Goal: Information Seeking & Learning: Compare options

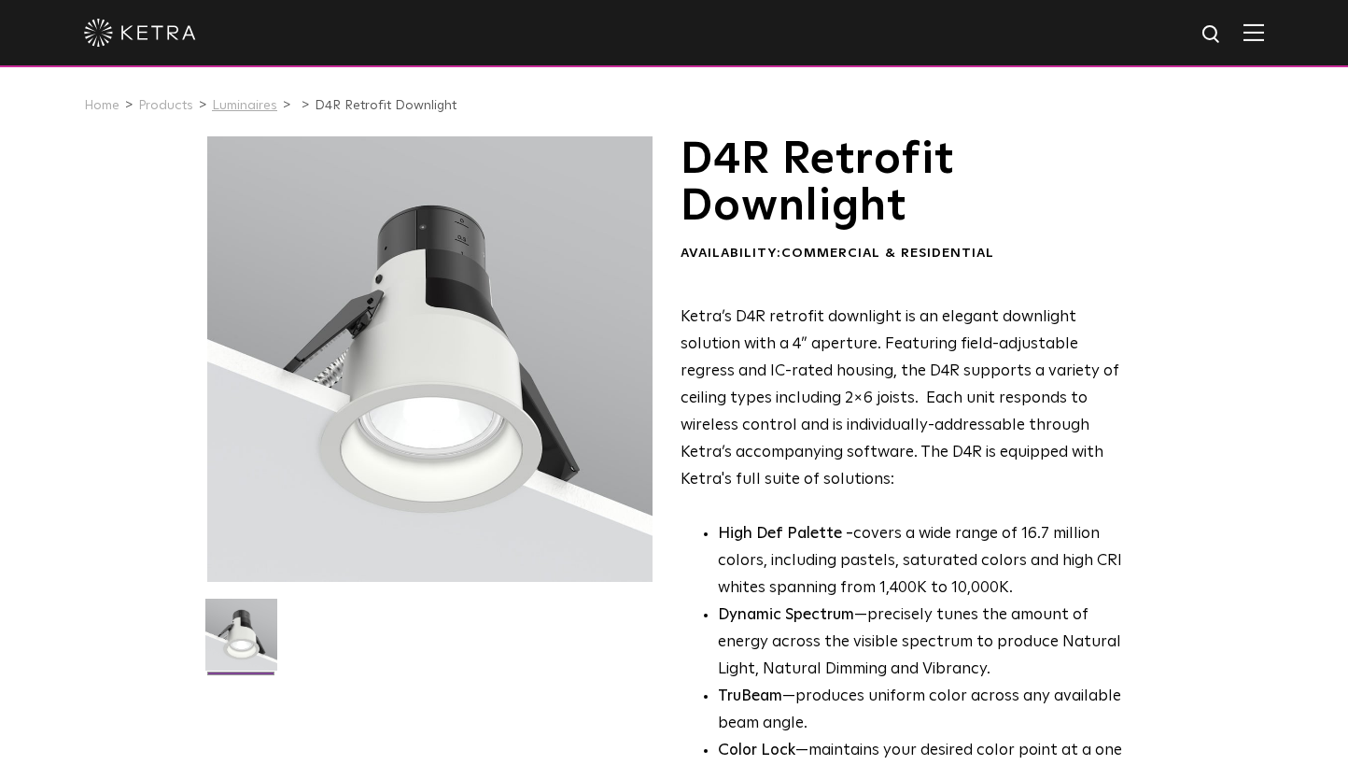
click at [239, 103] on link "Luminaires" at bounding box center [244, 105] width 65 height 13
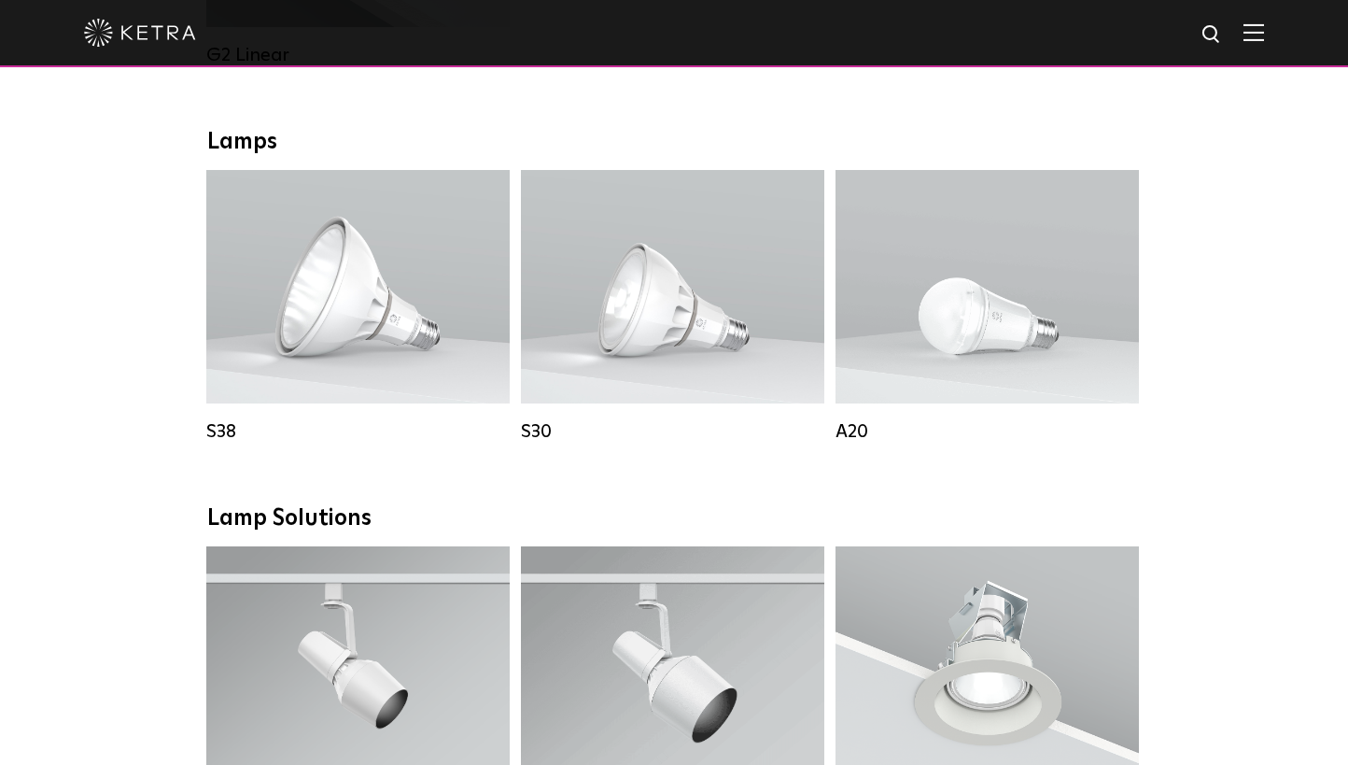
scroll to position [1293, 0]
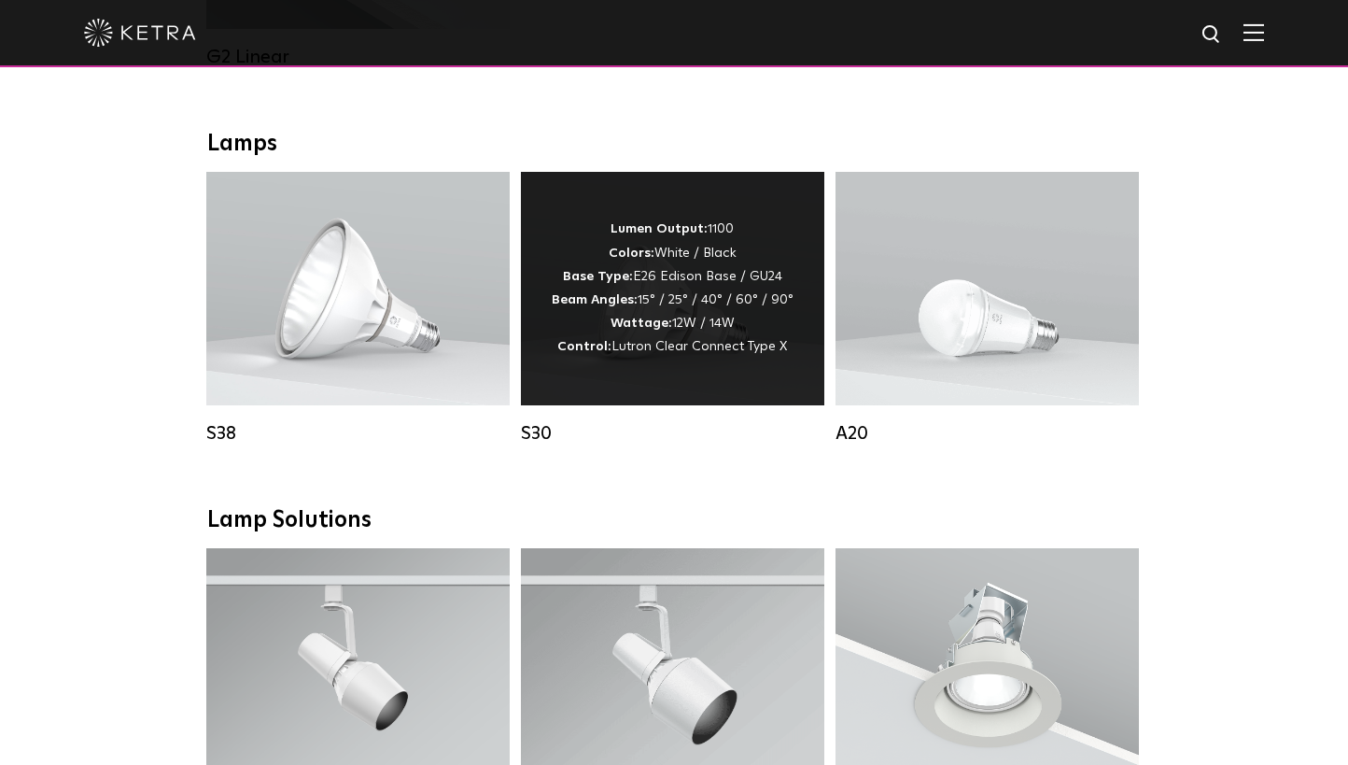
click at [661, 391] on div "Lumen Output: 1100 Colors: White / Black Base Type: E26 Edison Base / GU24 Beam…" at bounding box center [672, 288] width 303 height 233
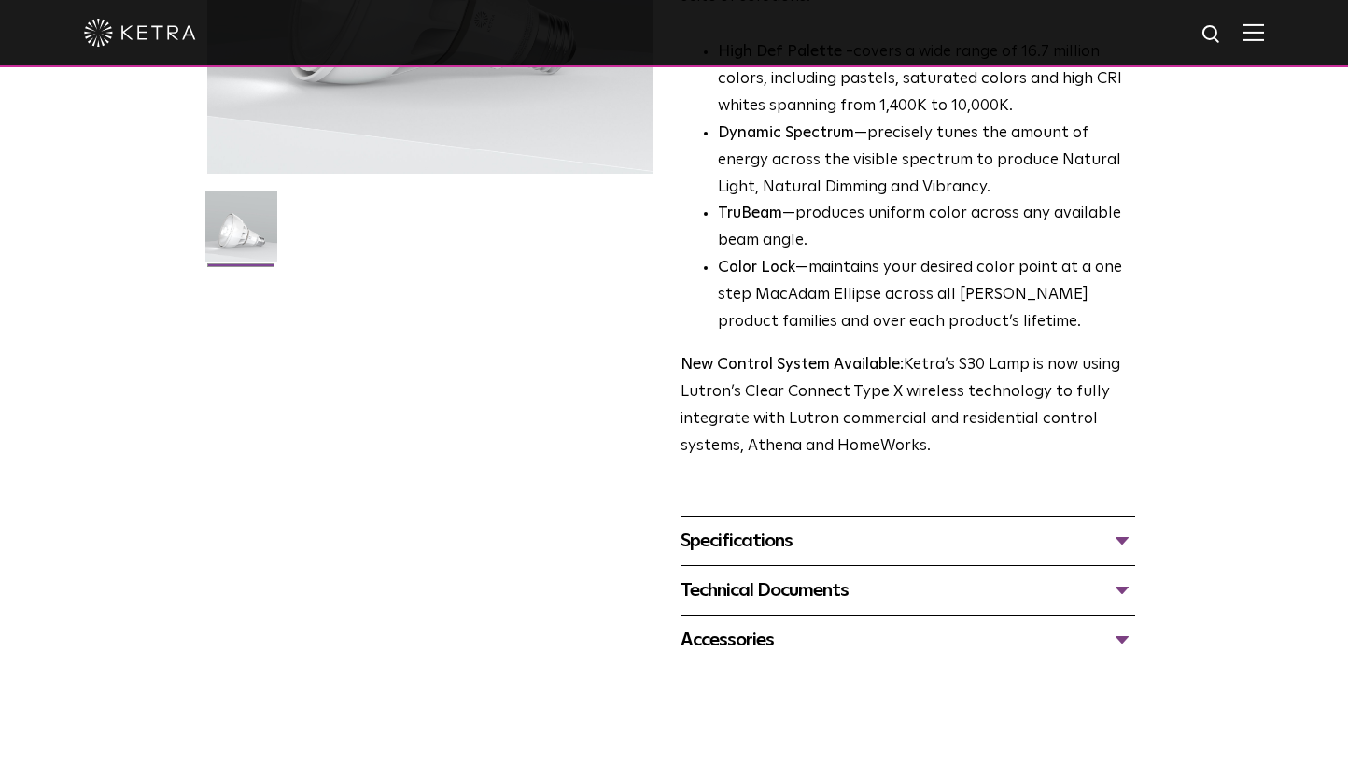
scroll to position [406, 0]
click at [812, 552] on div "Specifications" at bounding box center [908, 542] width 455 height 30
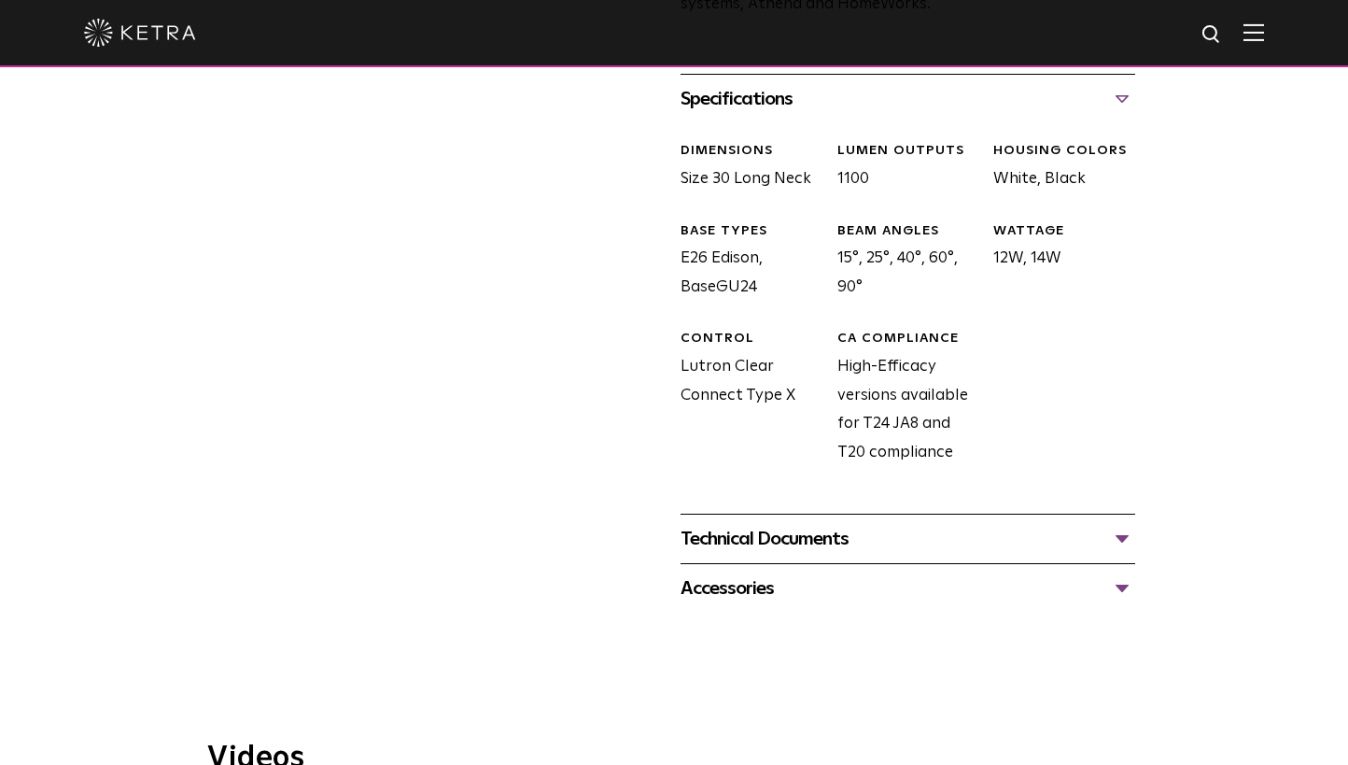
scroll to position [844, 0]
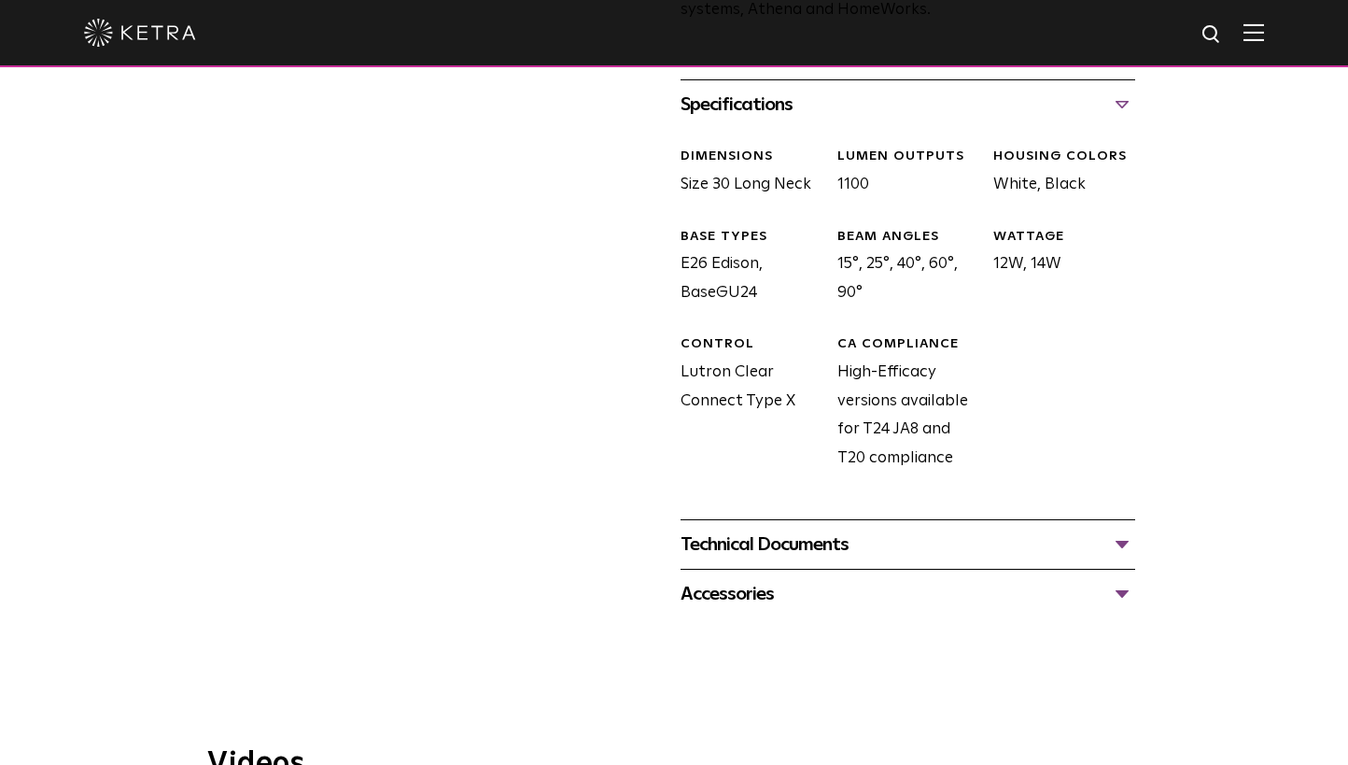
click at [834, 550] on div "Technical Documents" at bounding box center [908, 544] width 455 height 30
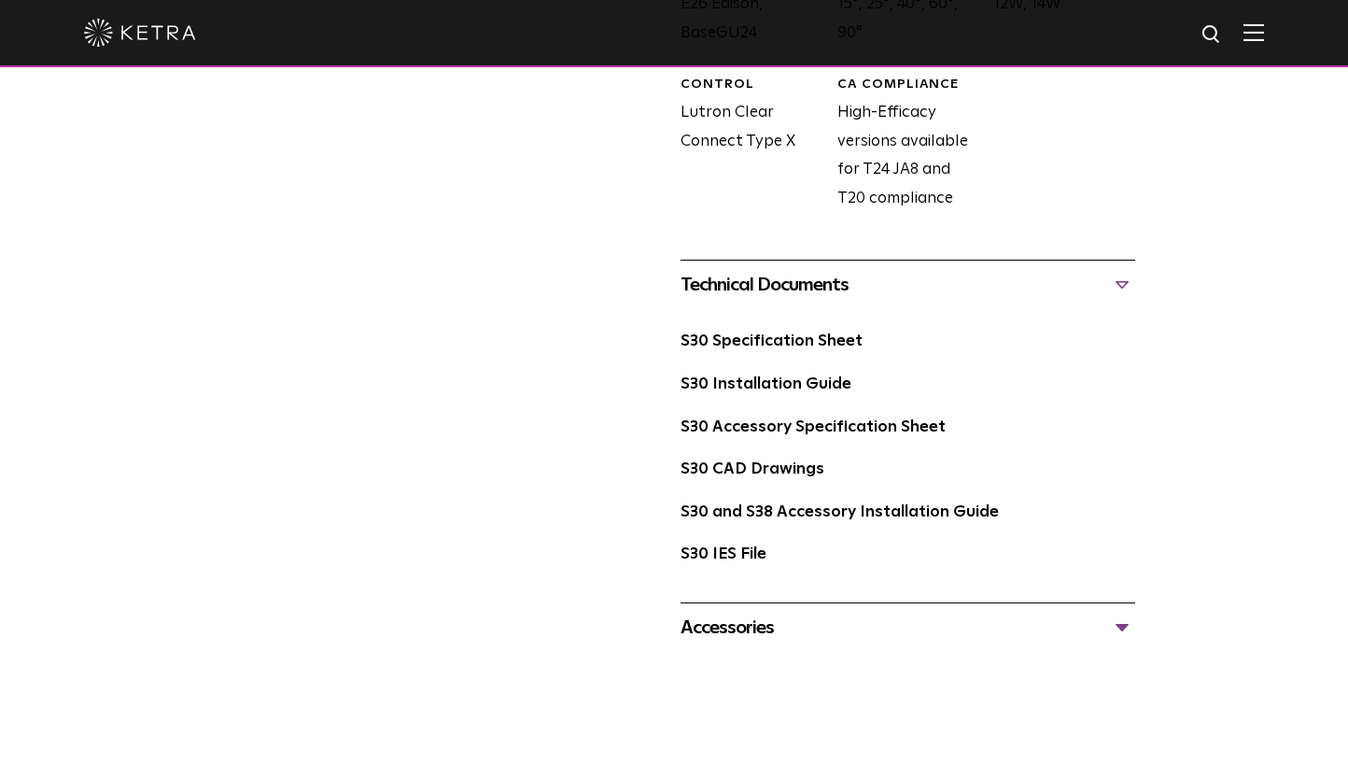
scroll to position [1100, 0]
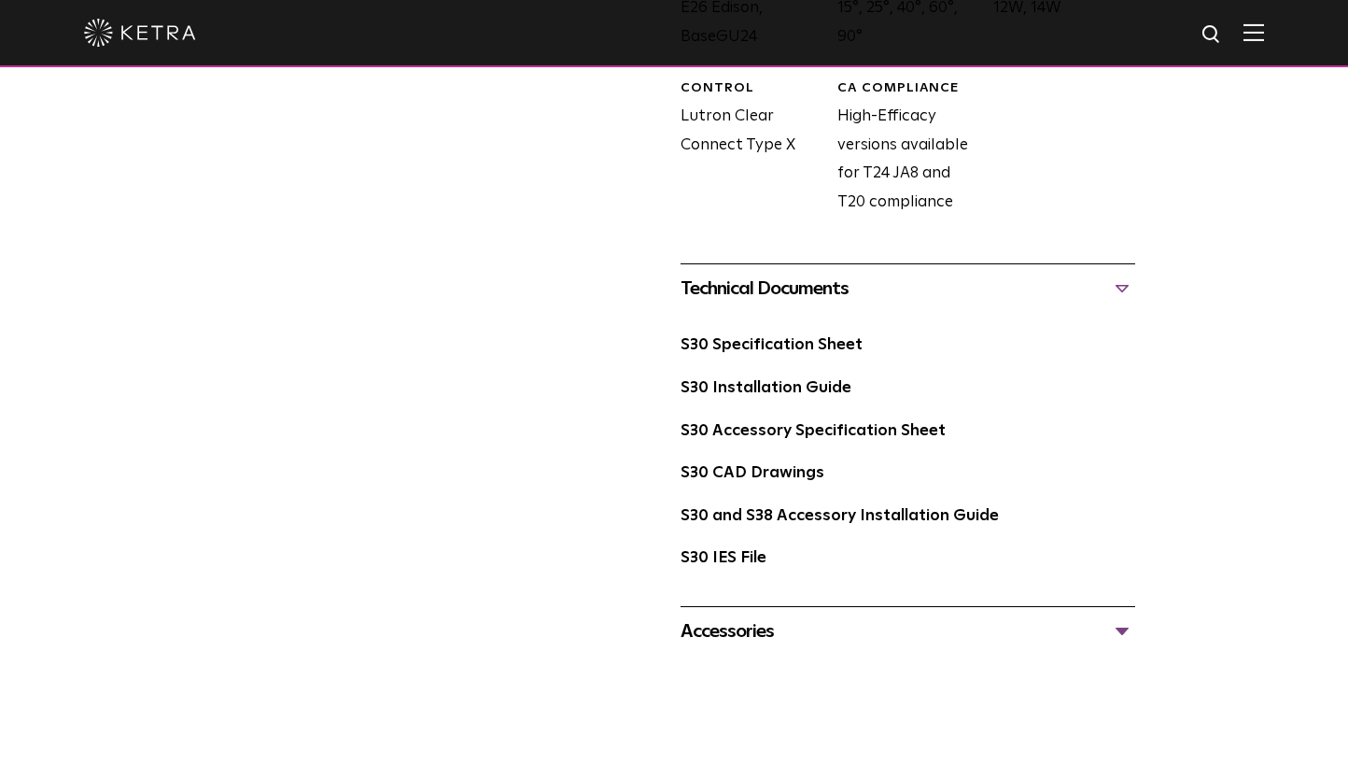
click at [835, 611] on div "Accessories Tall Snoot Short Snoot Hex Louver 10 Baffle" at bounding box center [908, 630] width 455 height 49
click at [835, 625] on div "Accessories" at bounding box center [908, 631] width 455 height 30
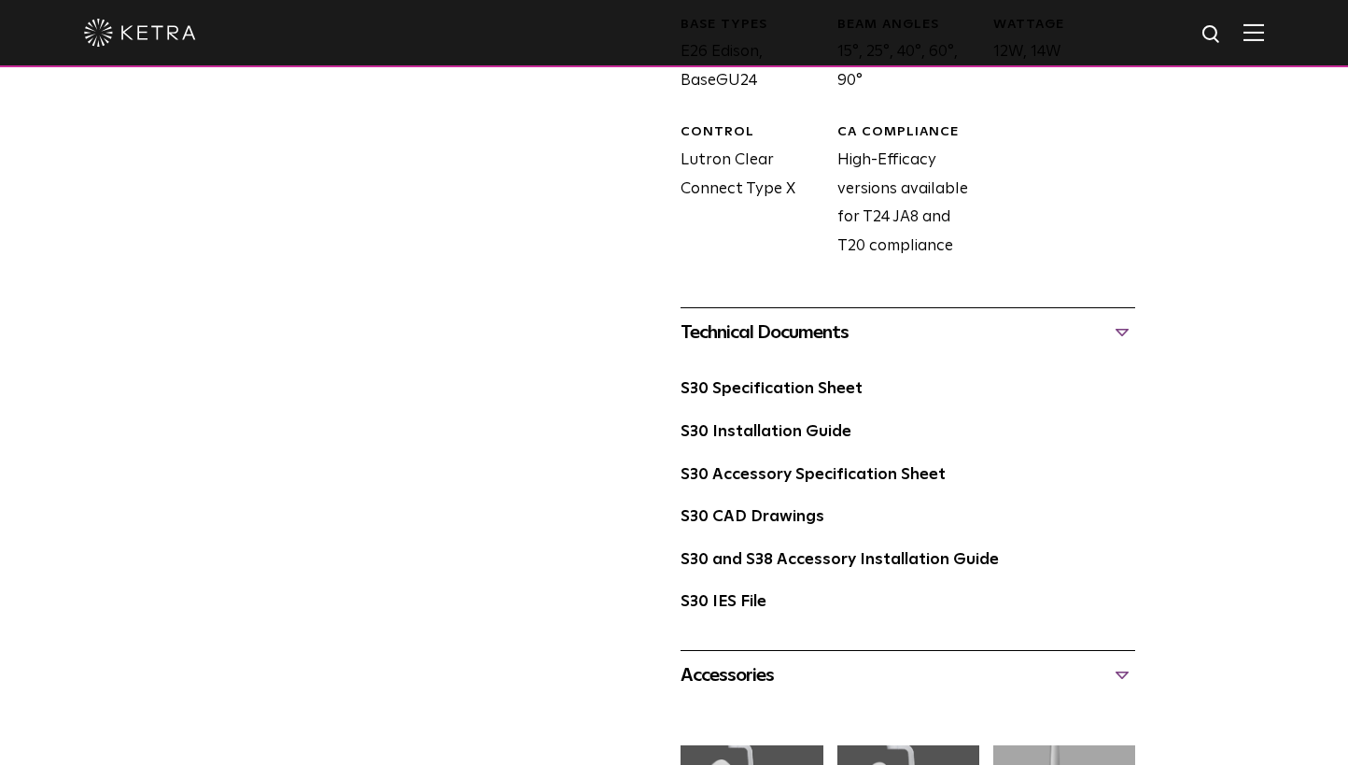
scroll to position [1066, 0]
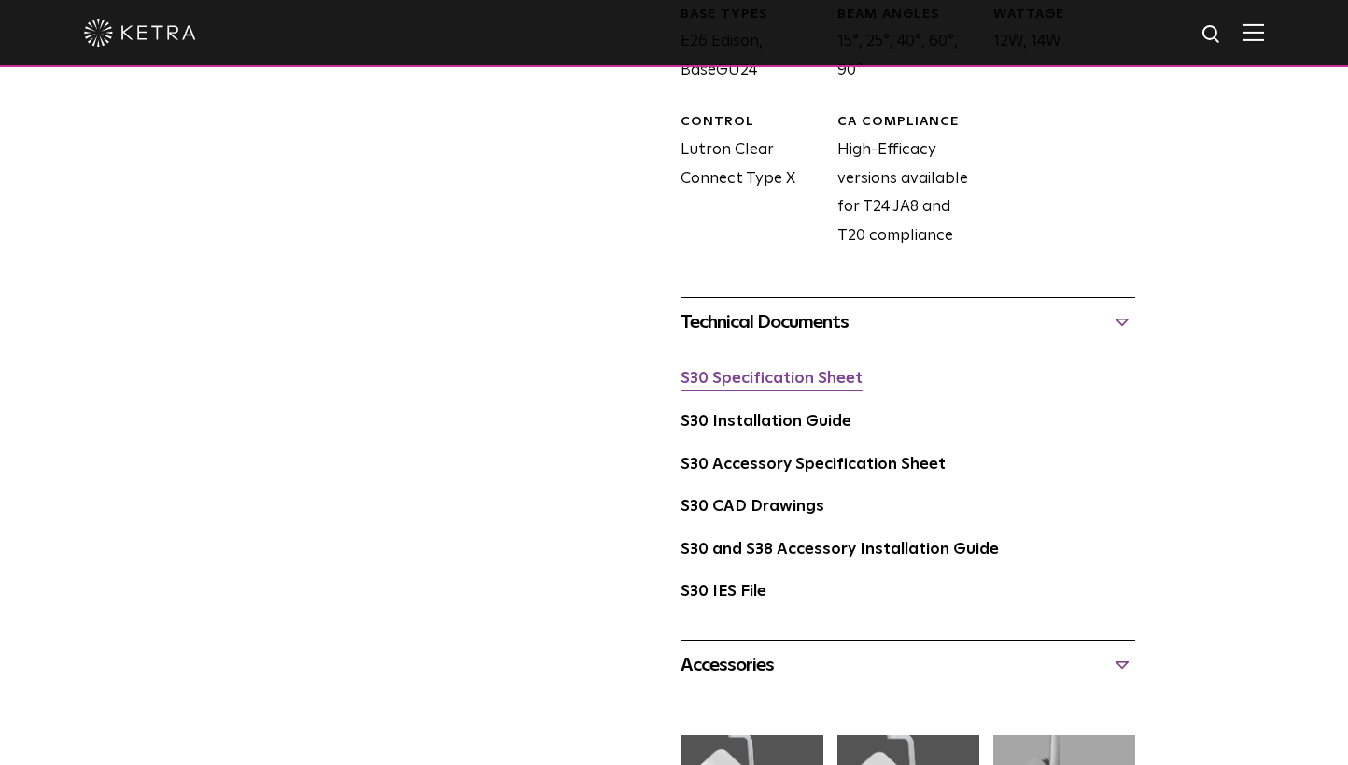
click at [779, 380] on link "S30 Specification Sheet" at bounding box center [772, 379] width 182 height 16
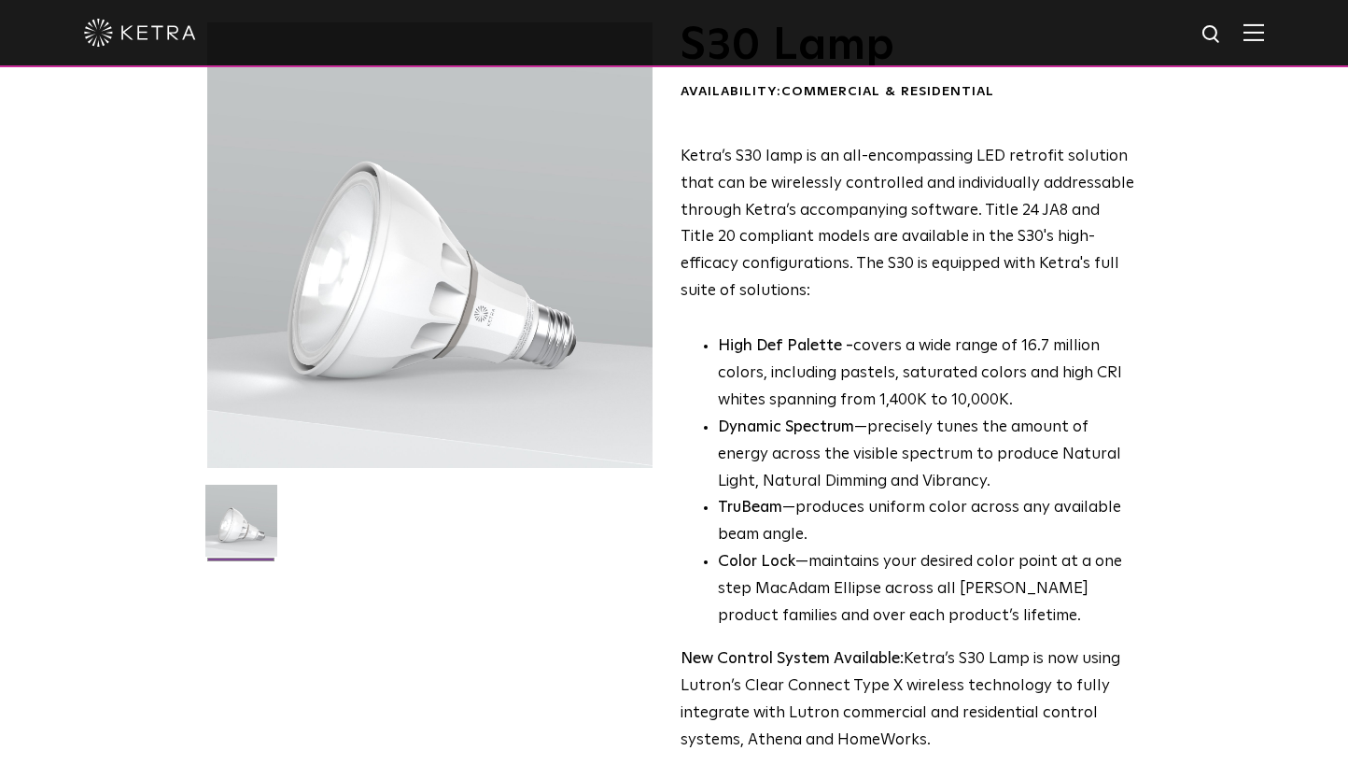
scroll to position [0, 0]
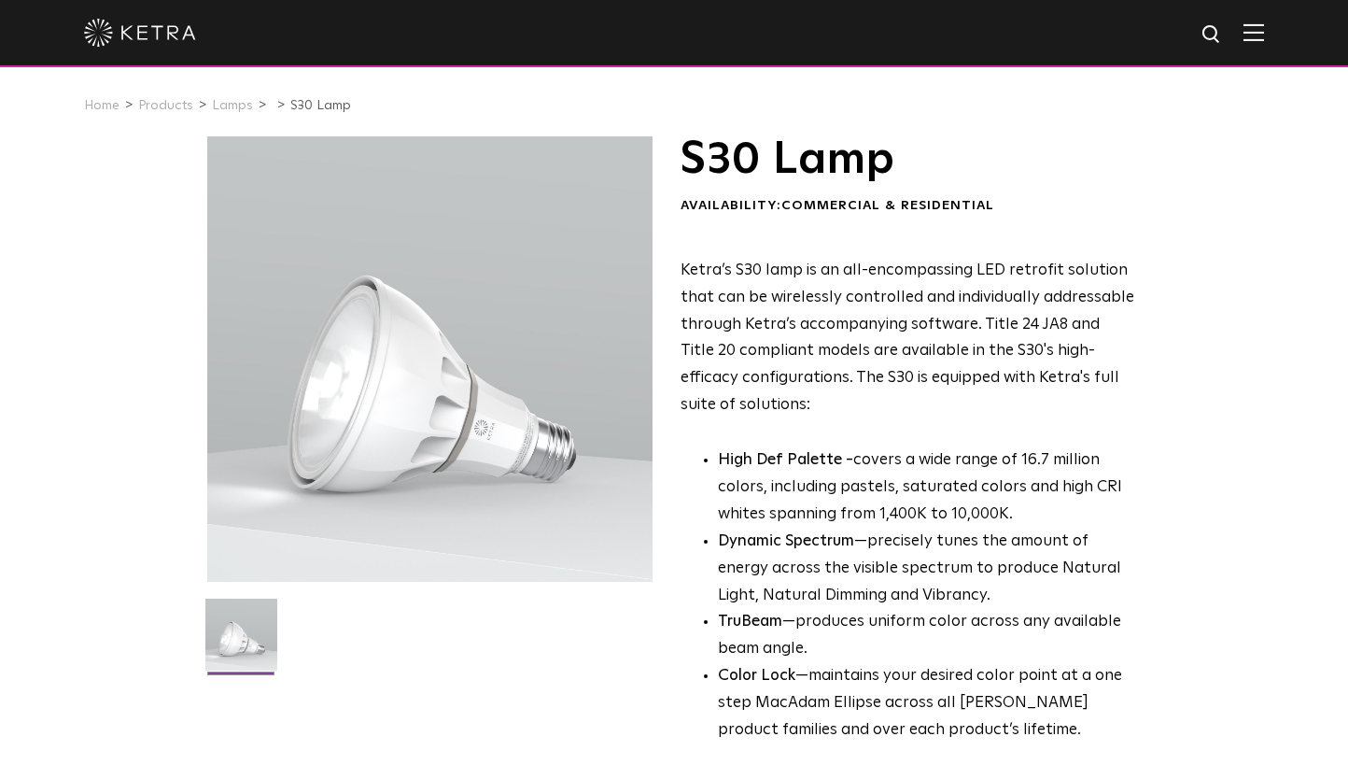
click at [232, 98] on li "Lamps" at bounding box center [239, 105] width 55 height 27
click at [722, 589] on li "Dynamic Spectrum —precisely tunes the amount of energy across the visible spect…" at bounding box center [926, 568] width 417 height 81
click at [213, 101] on link "Lamps" at bounding box center [232, 105] width 41 height 13
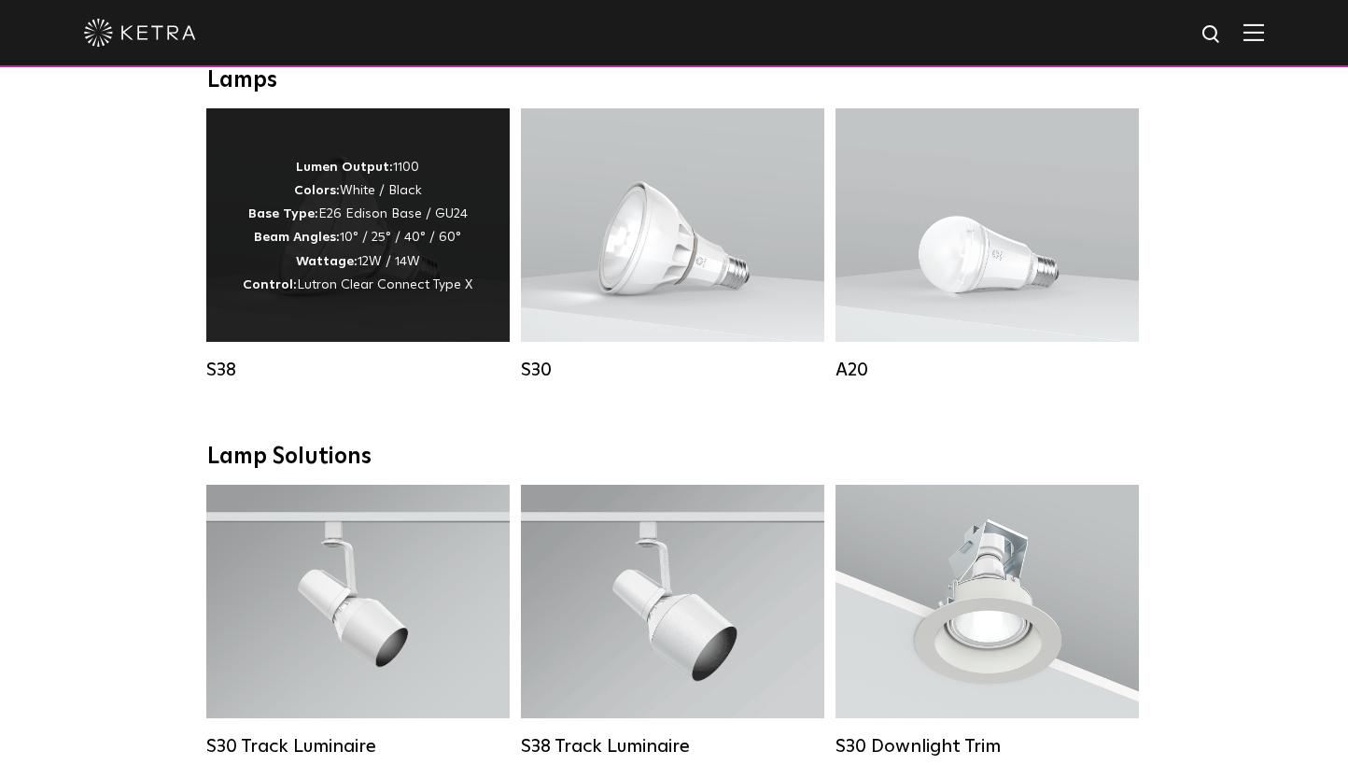
click at [281, 274] on p "Lumen Output: 1100 Colors: White / Black Base Type: E26 Edison Base / GU24 Beam…" at bounding box center [358, 226] width 230 height 141
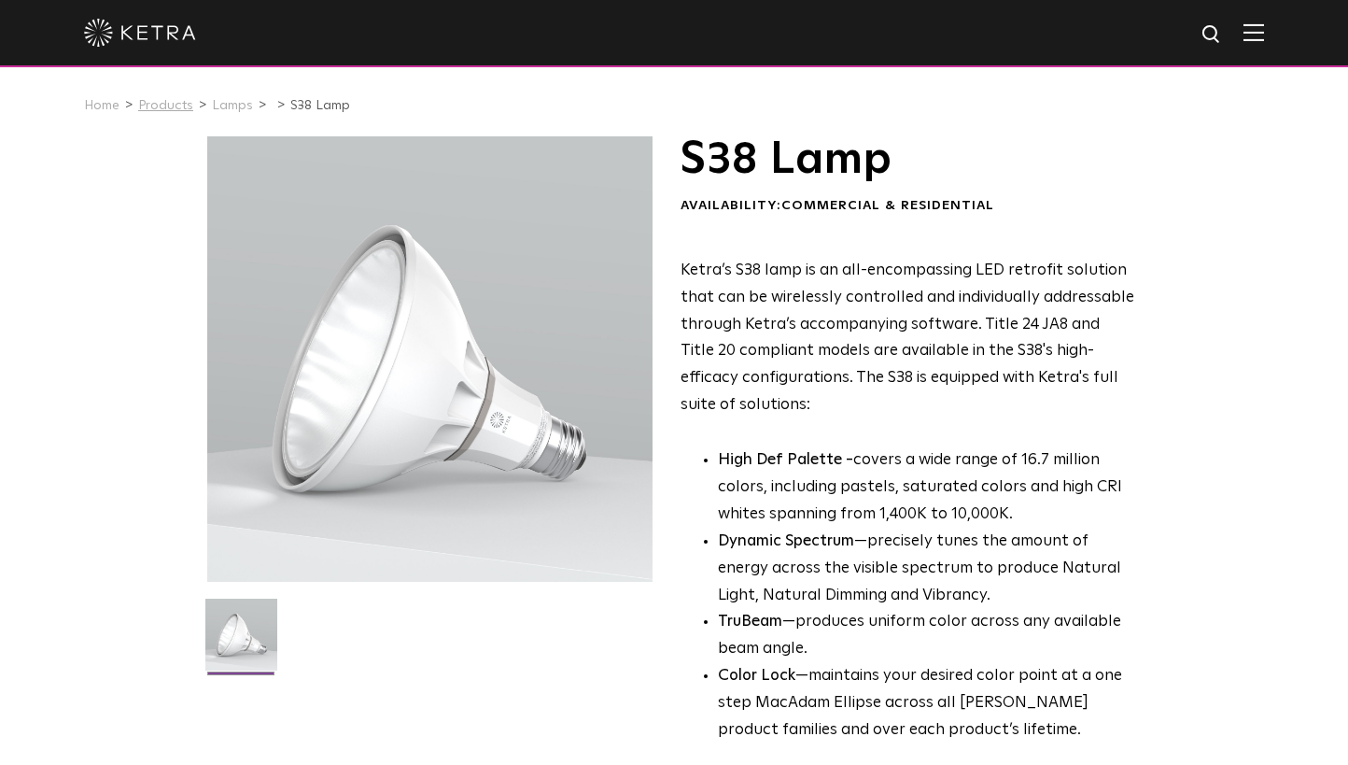
click at [170, 105] on link "Products" at bounding box center [165, 105] width 55 height 13
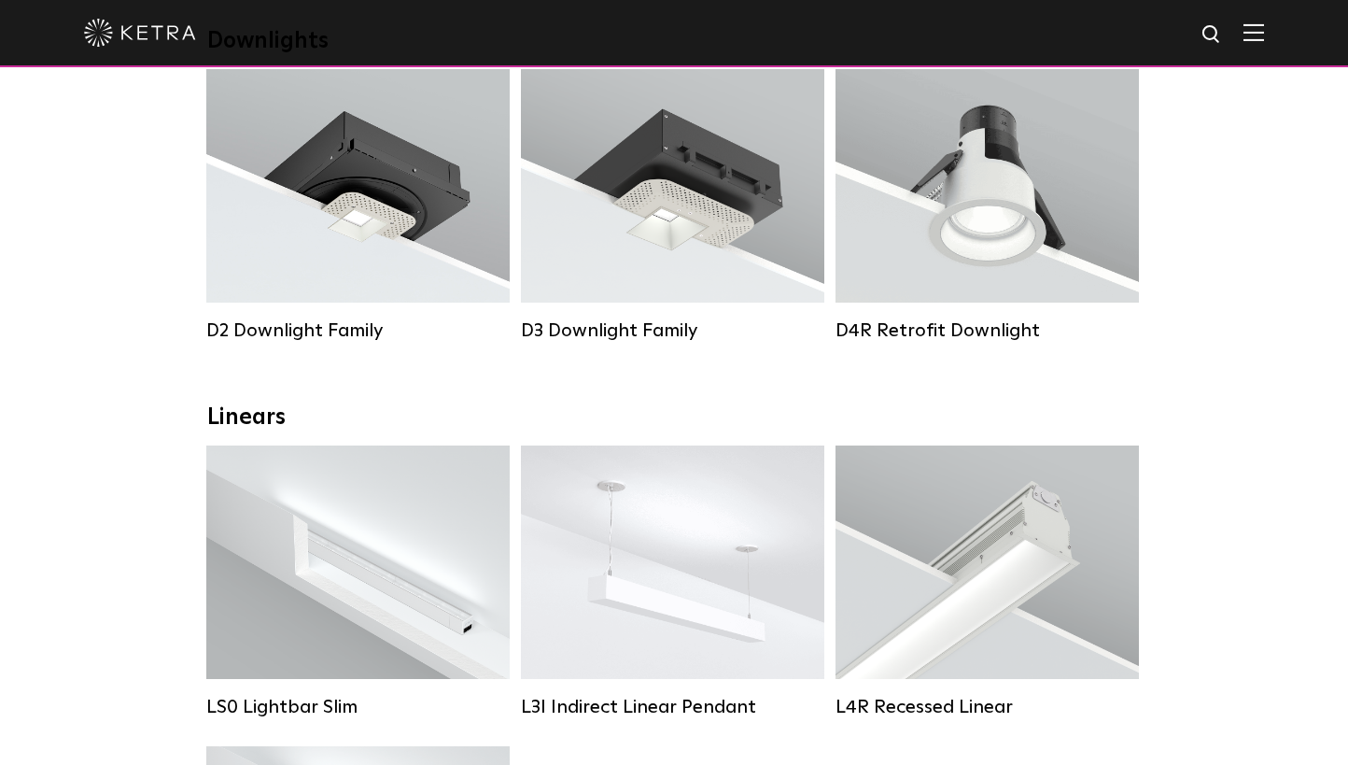
scroll to position [352, 0]
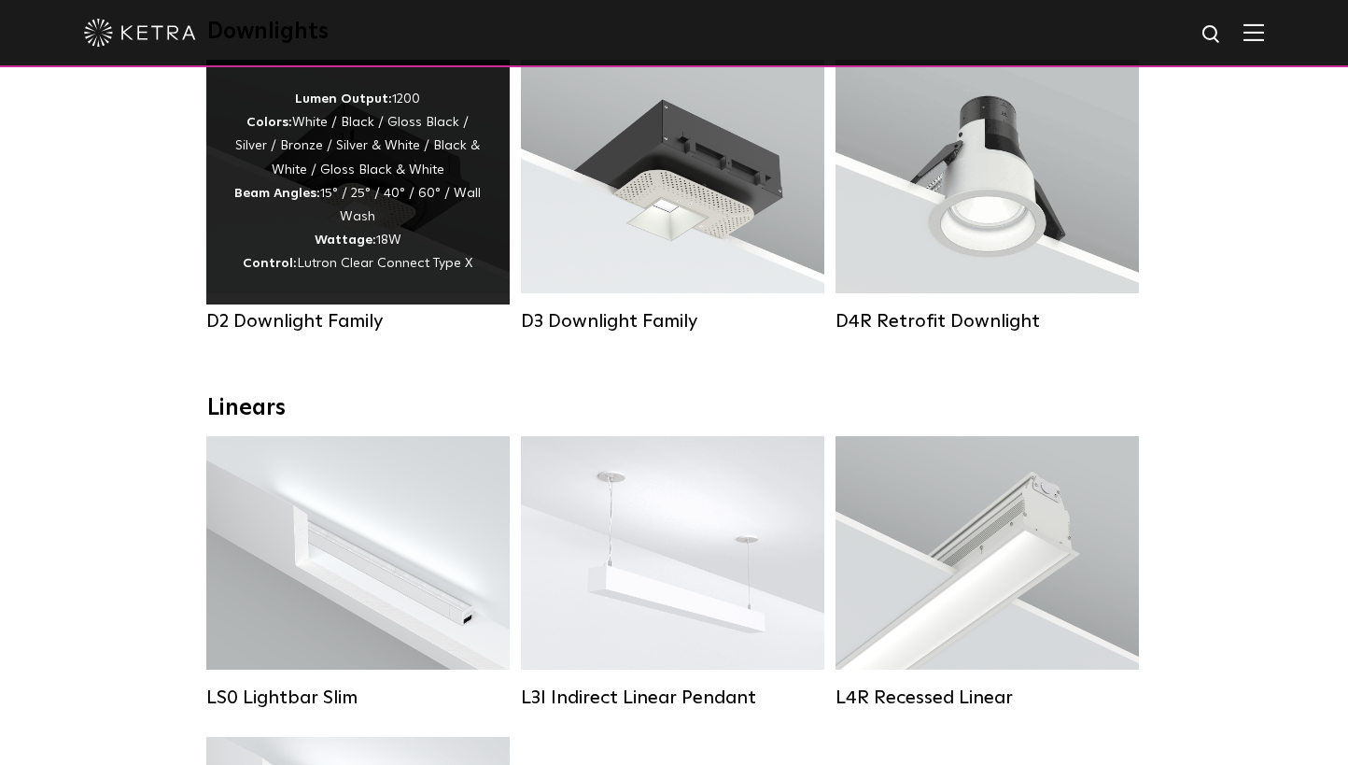
click at [340, 203] on div "Lumen Output: 1200 Colors: White / Black / Gloss Black / Silver / Bronze / Silv…" at bounding box center [357, 182] width 247 height 189
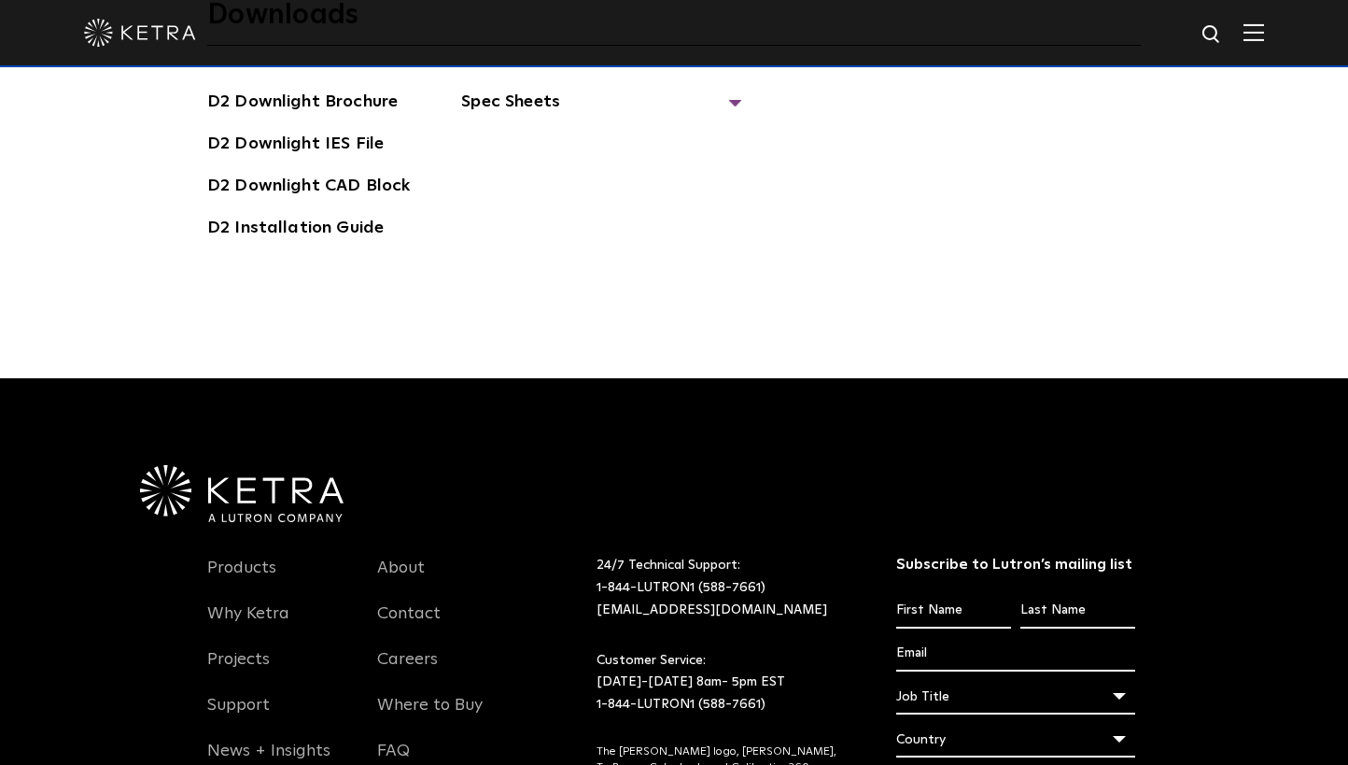
scroll to position [5219, 0]
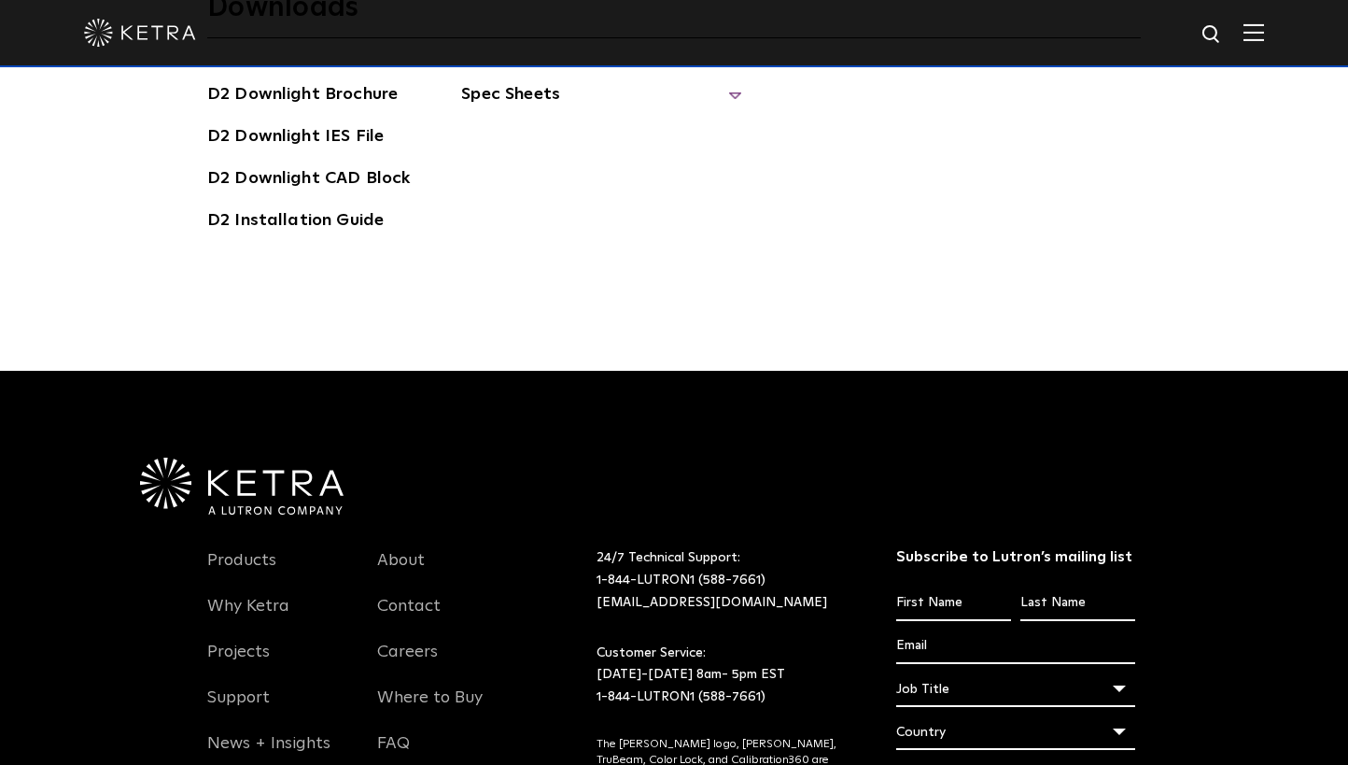
click at [509, 98] on span "Spec Sheets" at bounding box center [601, 101] width 280 height 41
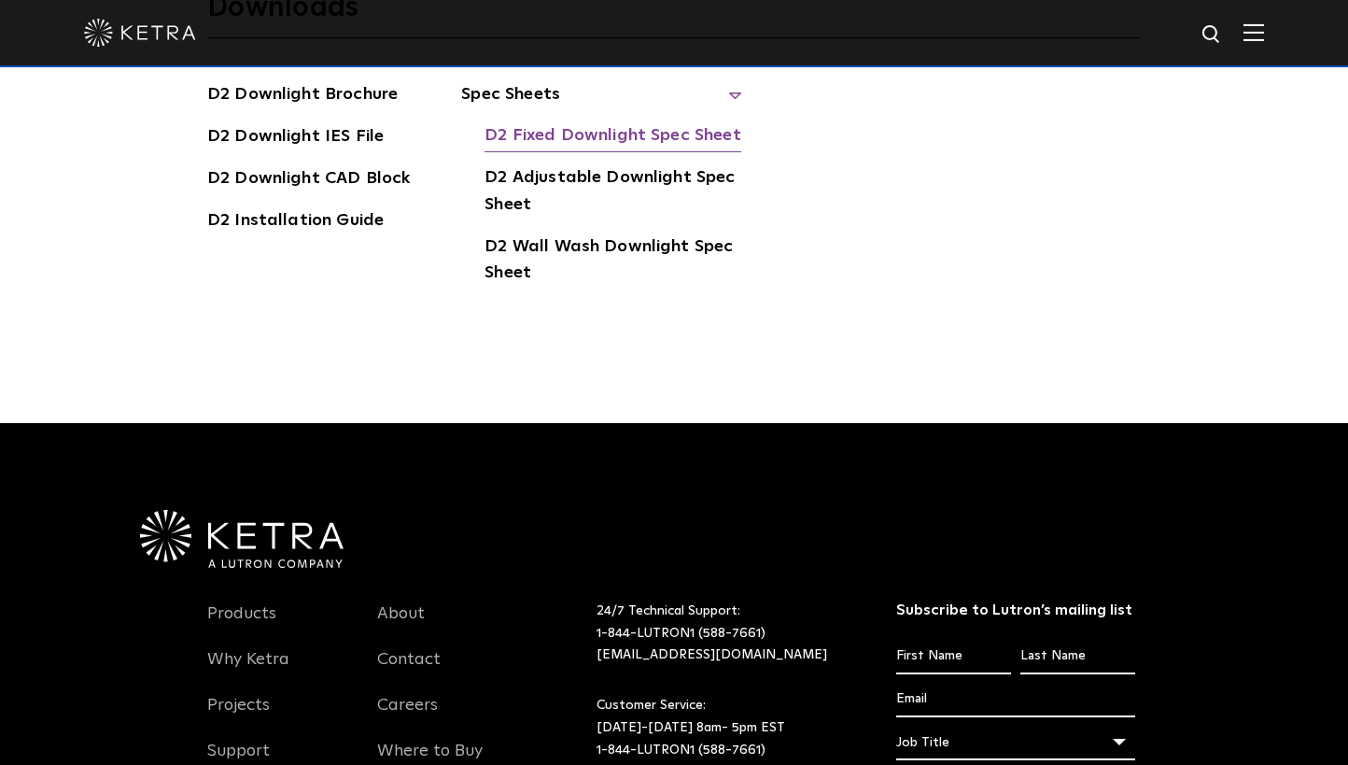
click at [571, 135] on link "D2 Fixed Downlight Spec Sheet" at bounding box center [612, 137] width 256 height 30
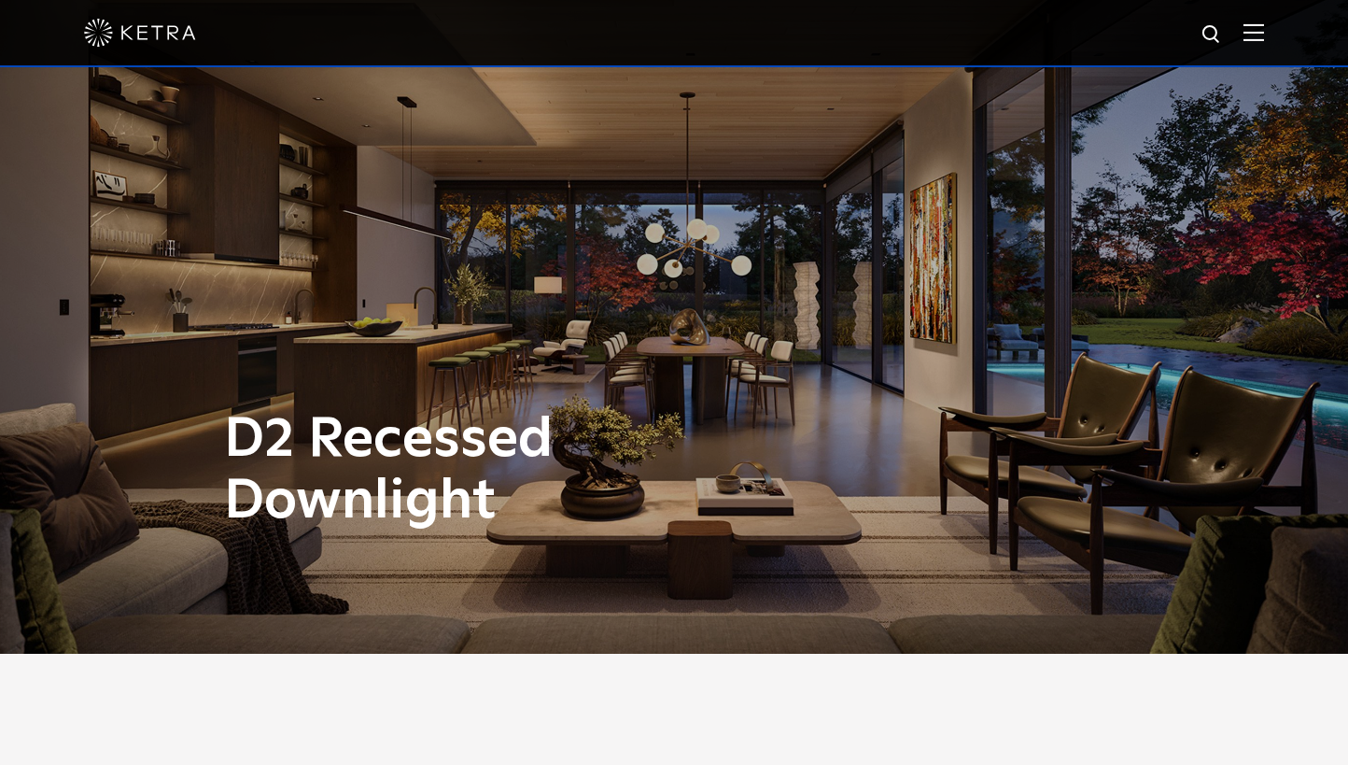
scroll to position [0, 0]
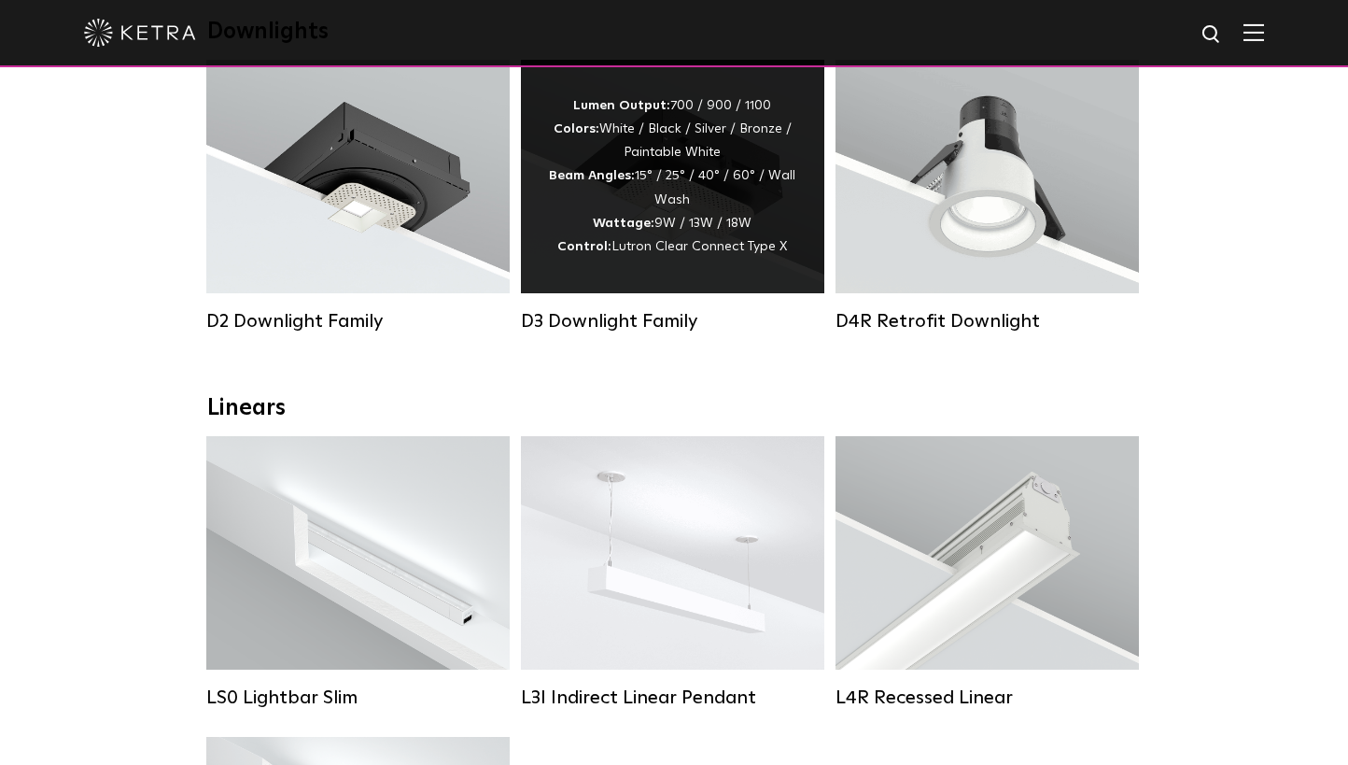
click at [638, 194] on div "Lumen Output: 700 / 900 / 1100 Colors: White / Black / Silver / Bronze / Painta…" at bounding box center [672, 176] width 247 height 164
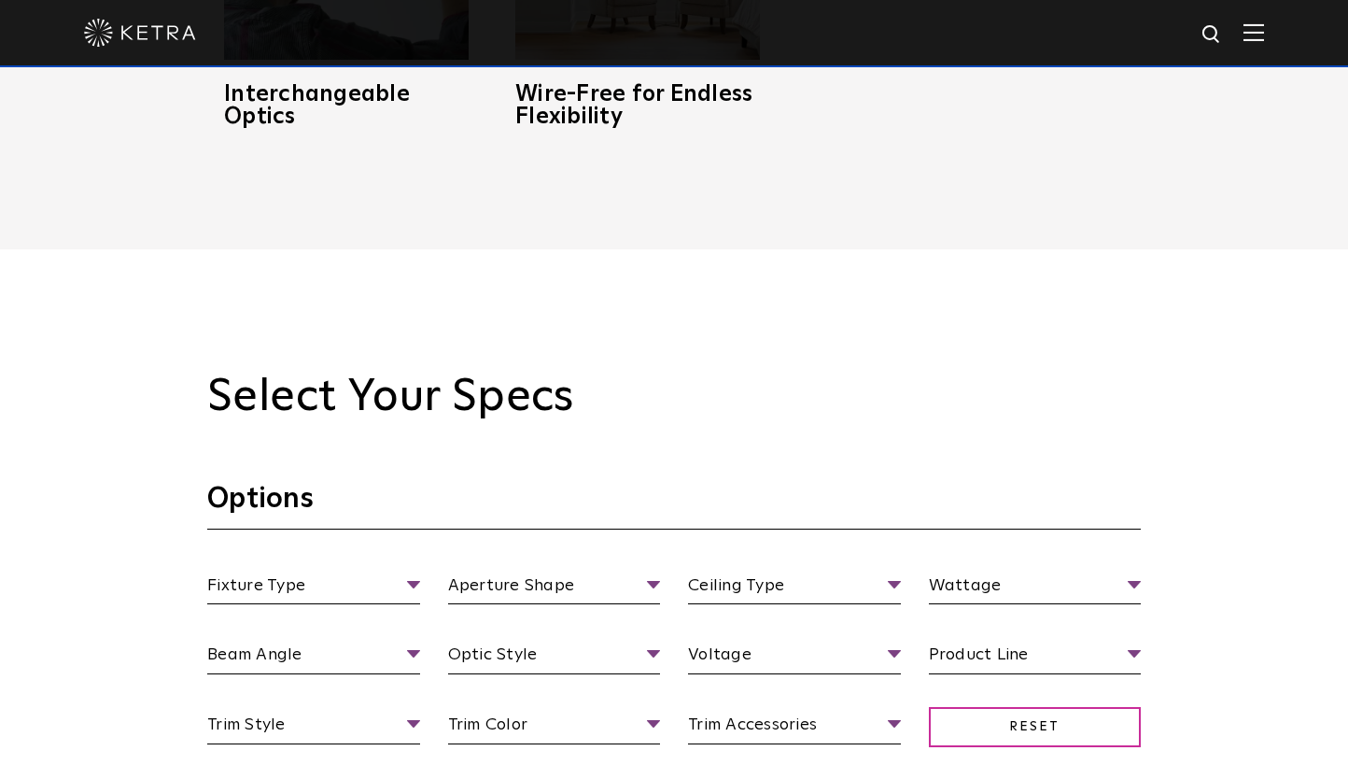
scroll to position [1558, 0]
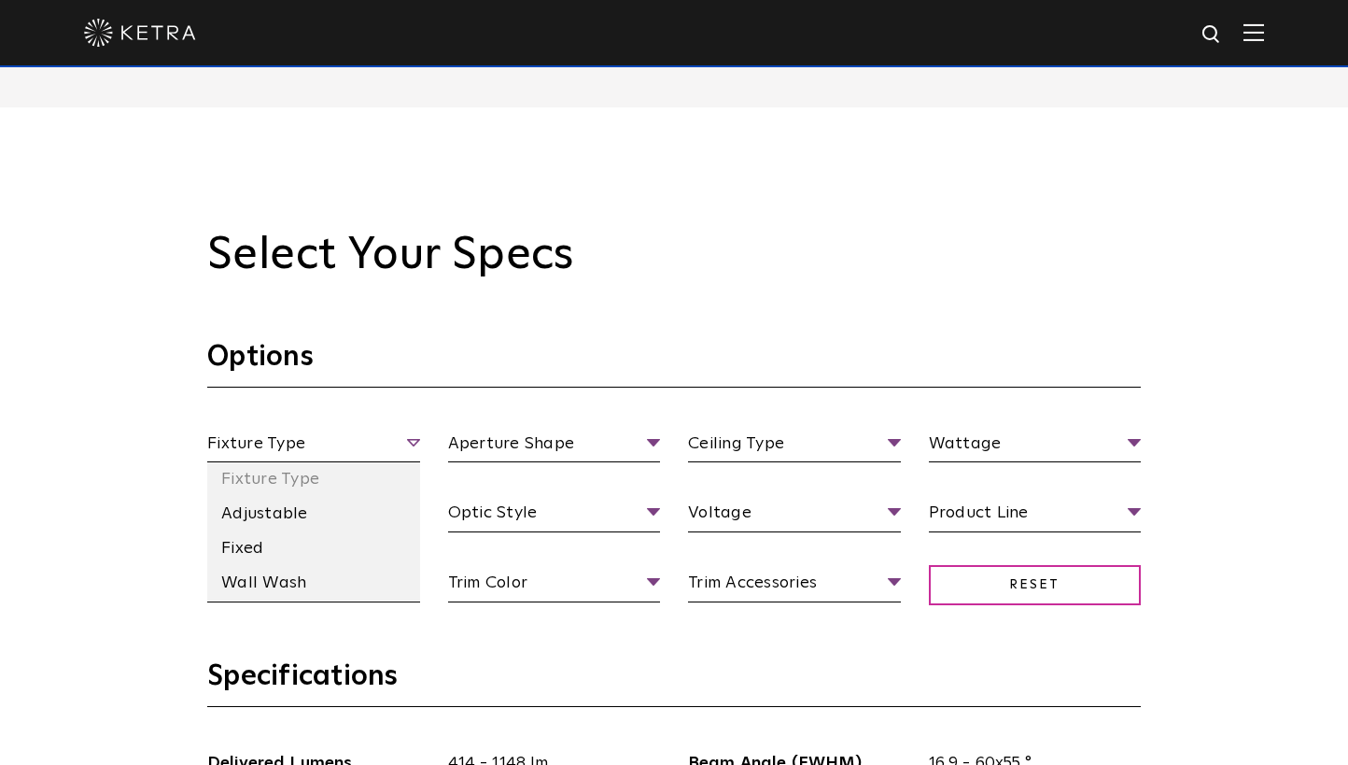
click at [408, 440] on span "Fixture Type" at bounding box center [313, 446] width 213 height 33
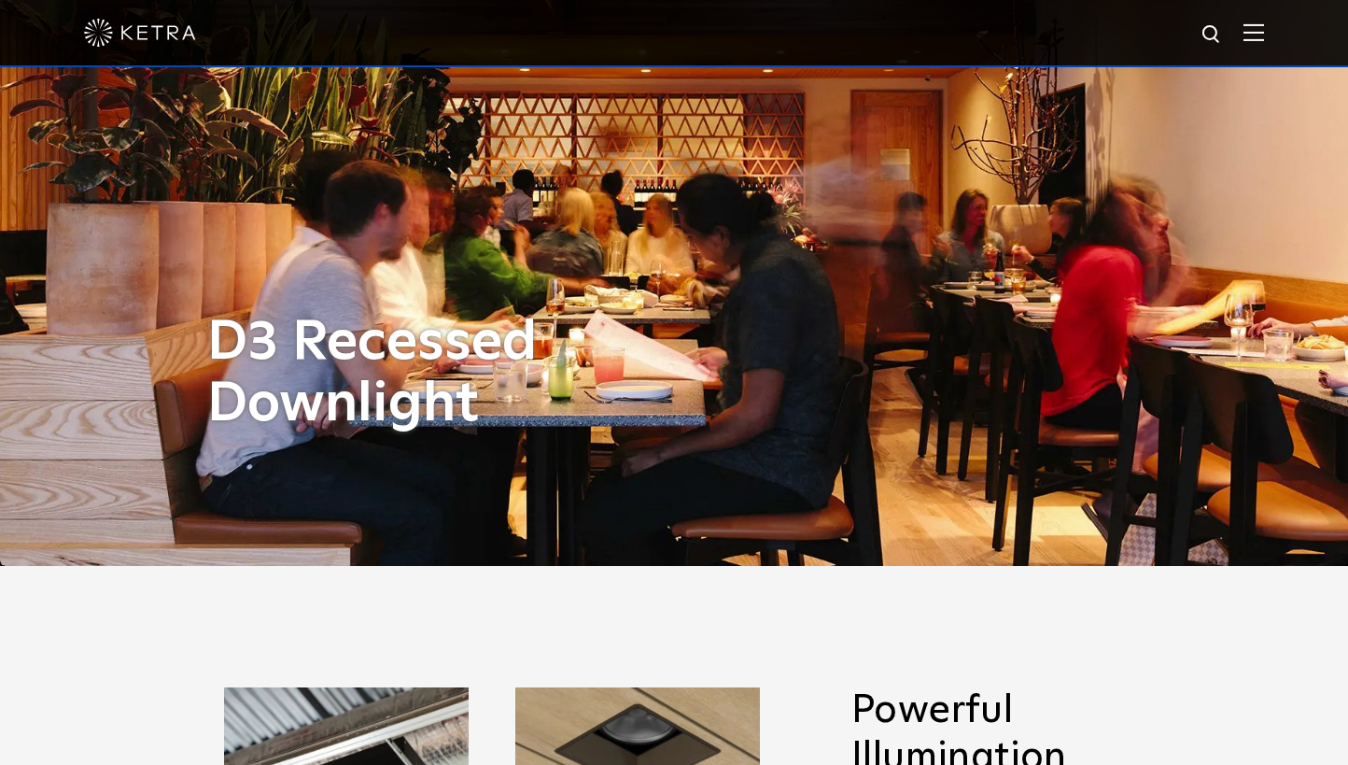
scroll to position [0, 0]
